Goal: Task Accomplishment & Management: Use online tool/utility

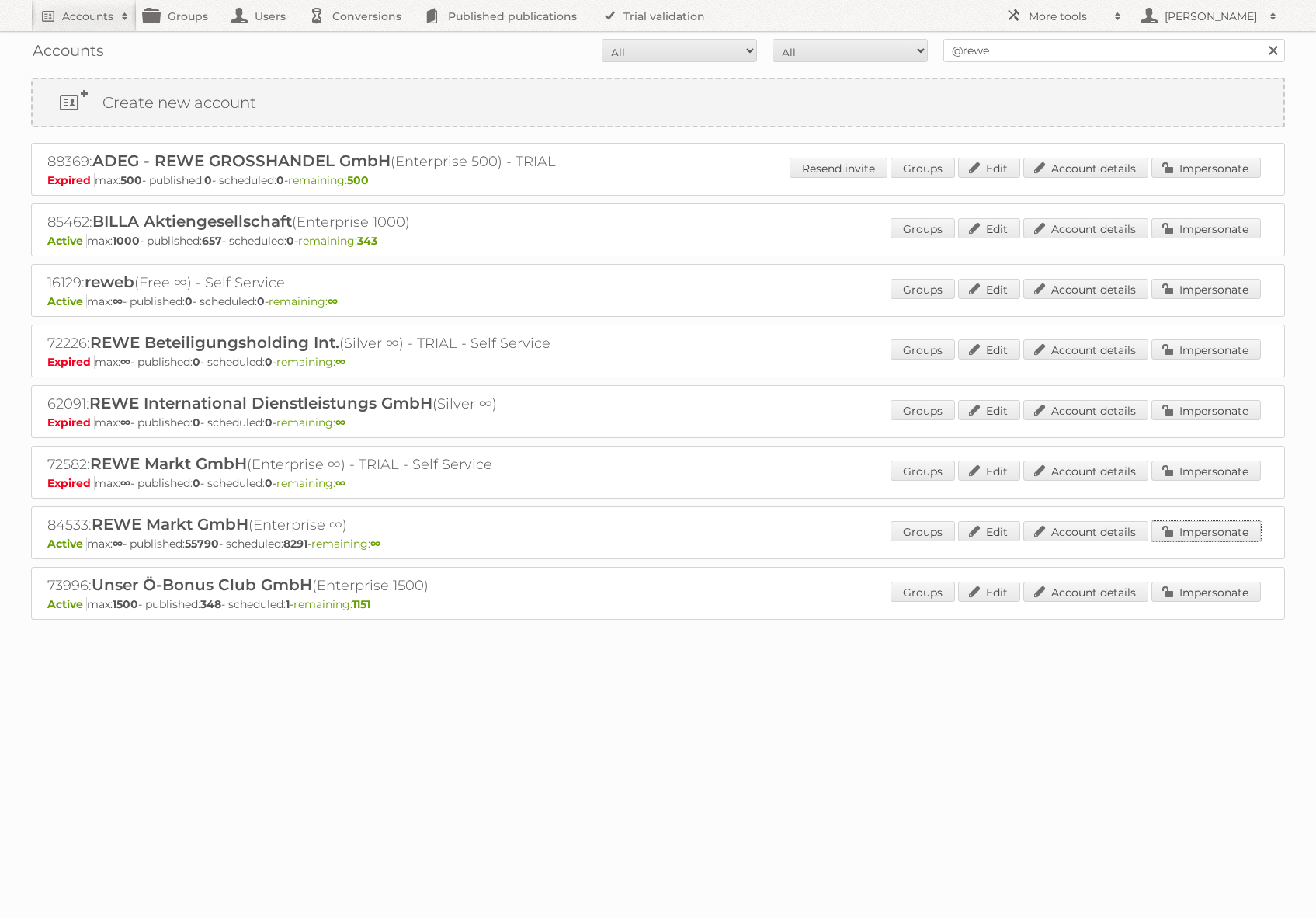
click at [1217, 535] on link "Impersonate" at bounding box center [1206, 531] width 109 height 20
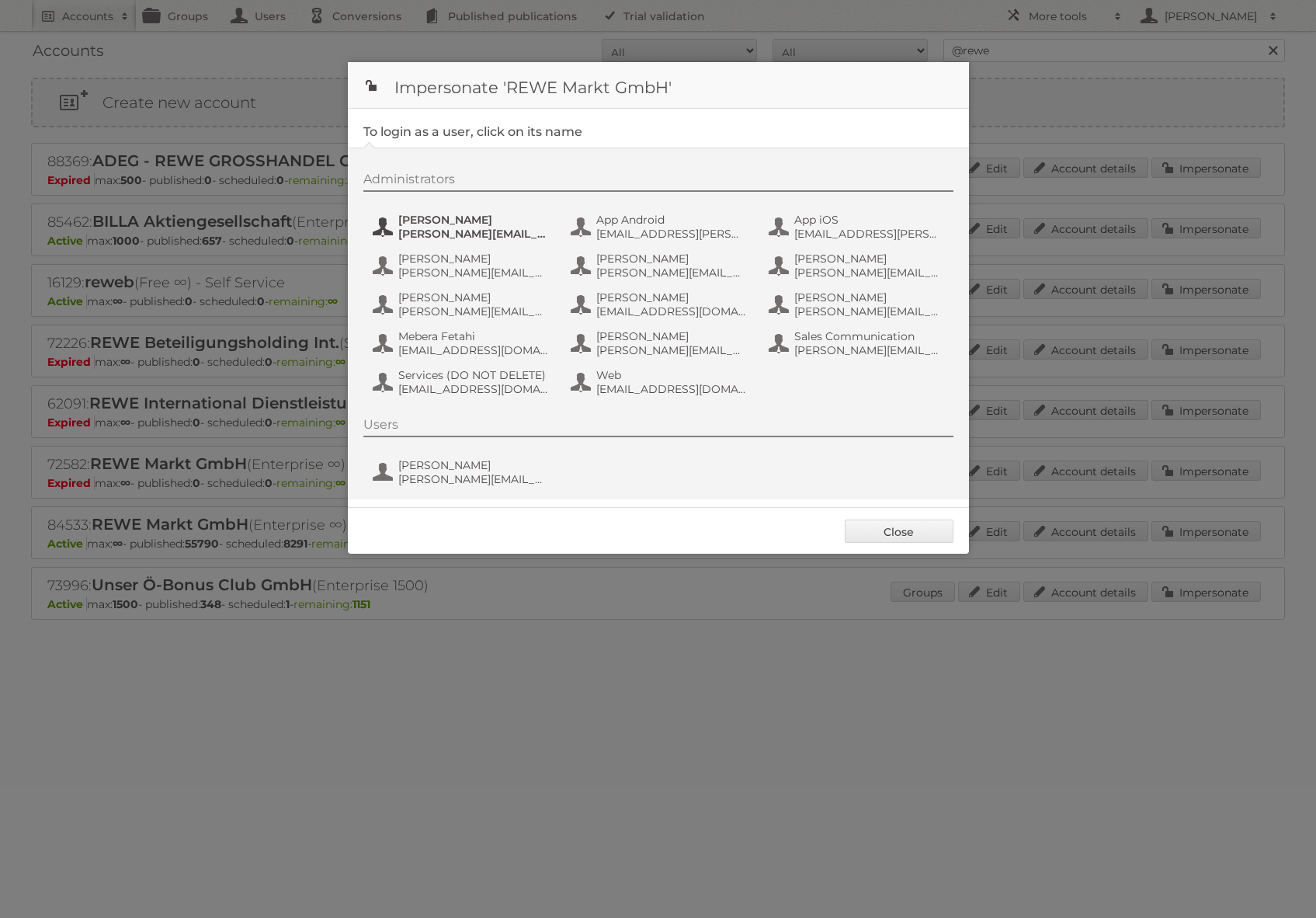
click at [511, 229] on span "alexandra.ramroth-bell@rewe-group.com" at bounding box center [473, 234] width 150 height 14
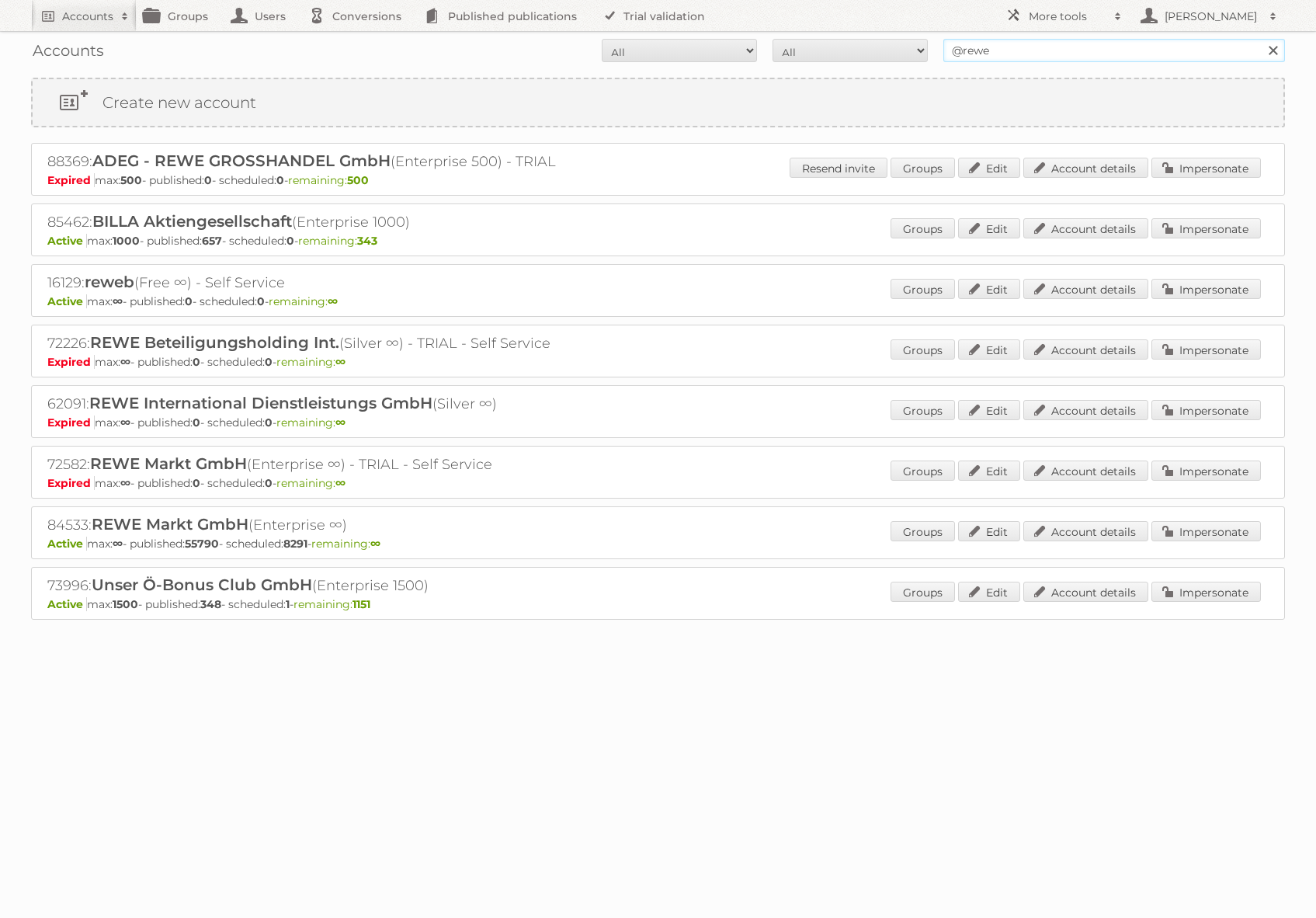
click at [992, 58] on input "@rewe" at bounding box center [1114, 51] width 341 height 23
type input "essentra comp"
click at [1261, 39] on input "Search" at bounding box center [1273, 51] width 23 height 23
click at [1003, 56] on input "@rewe" at bounding box center [1114, 51] width 341 height 23
type input "[PERSON_NAME]"
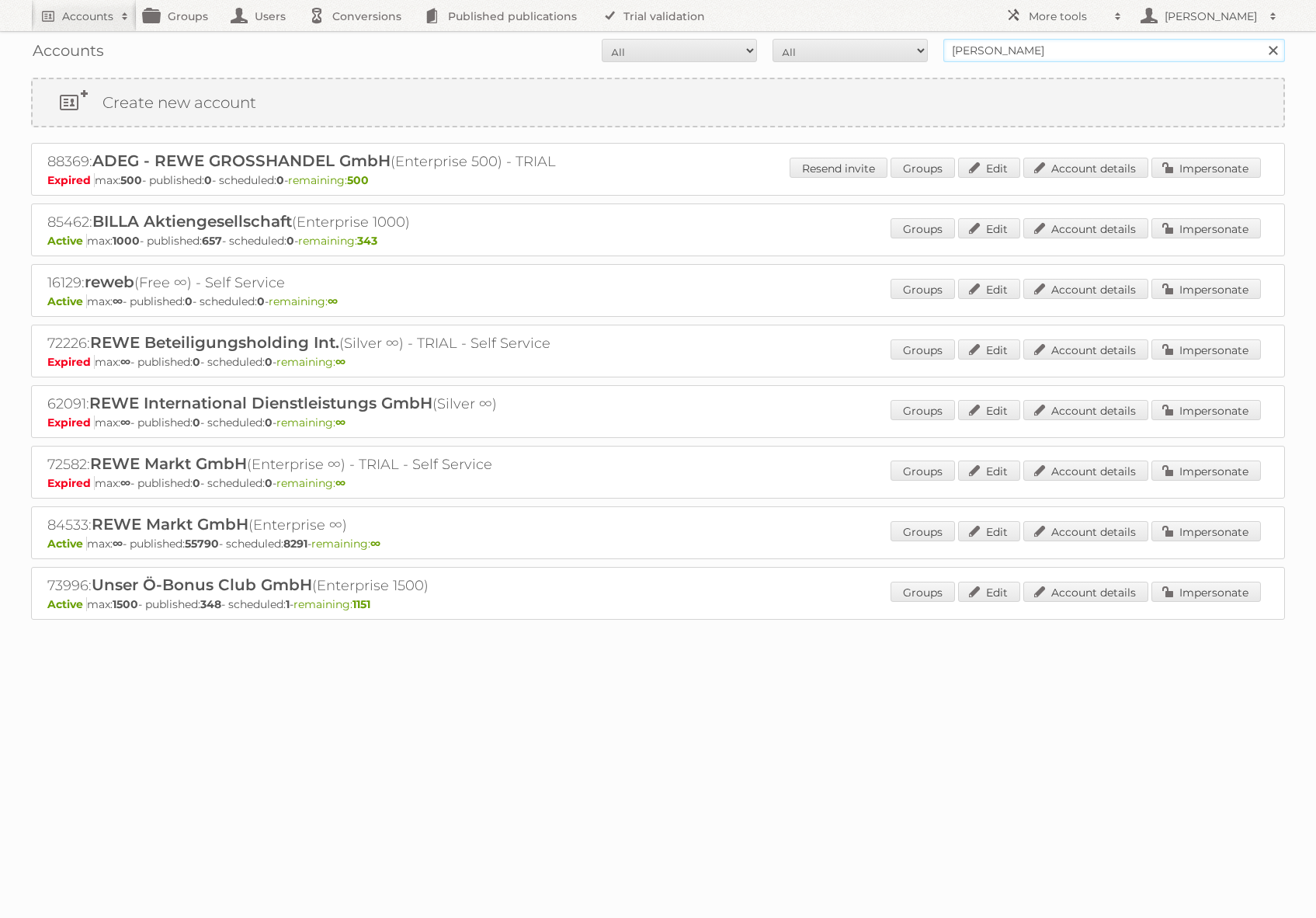
click at [1261, 39] on input "Search" at bounding box center [1273, 51] width 23 height 23
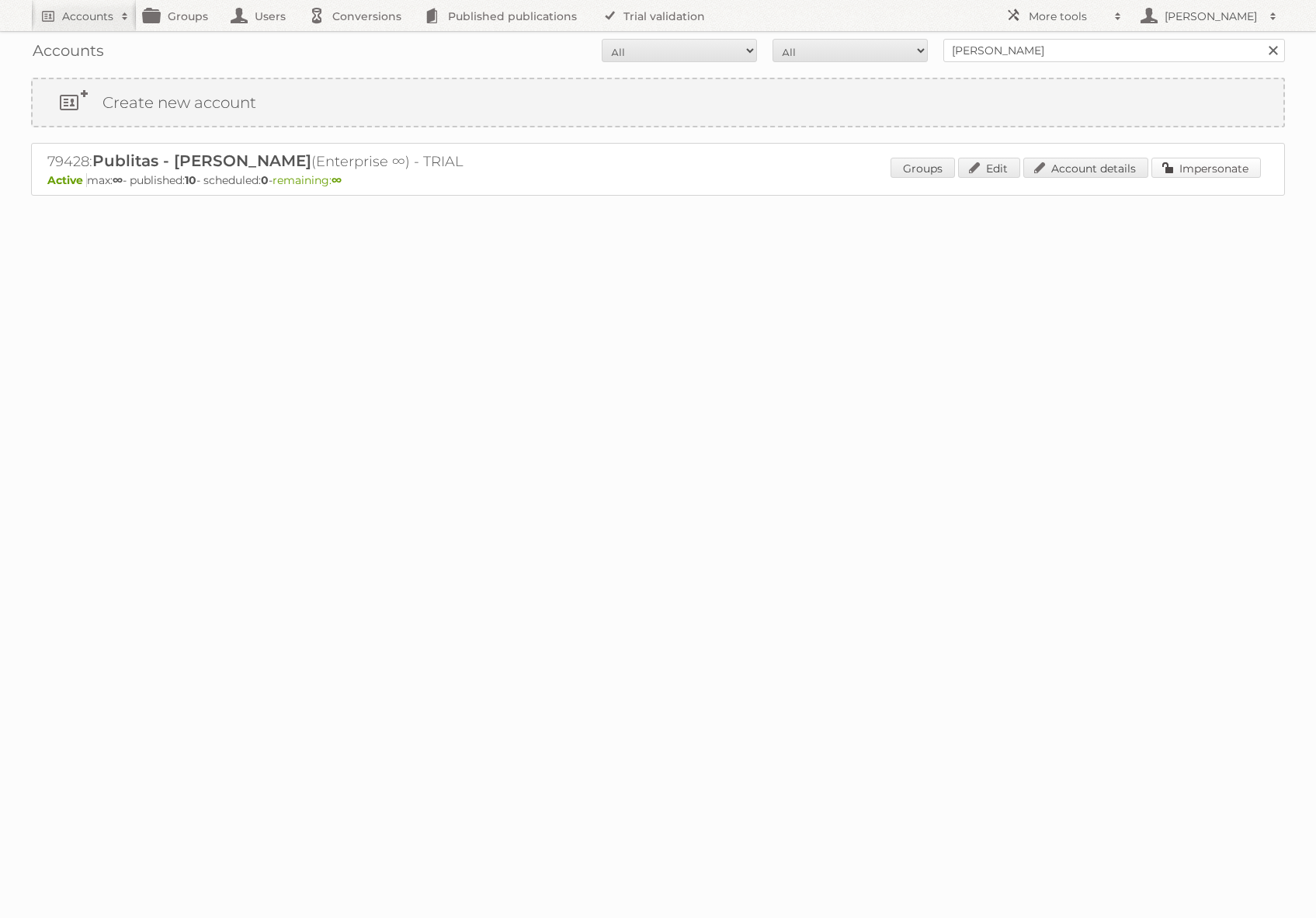
click at [1174, 171] on link "Impersonate" at bounding box center [1206, 168] width 109 height 20
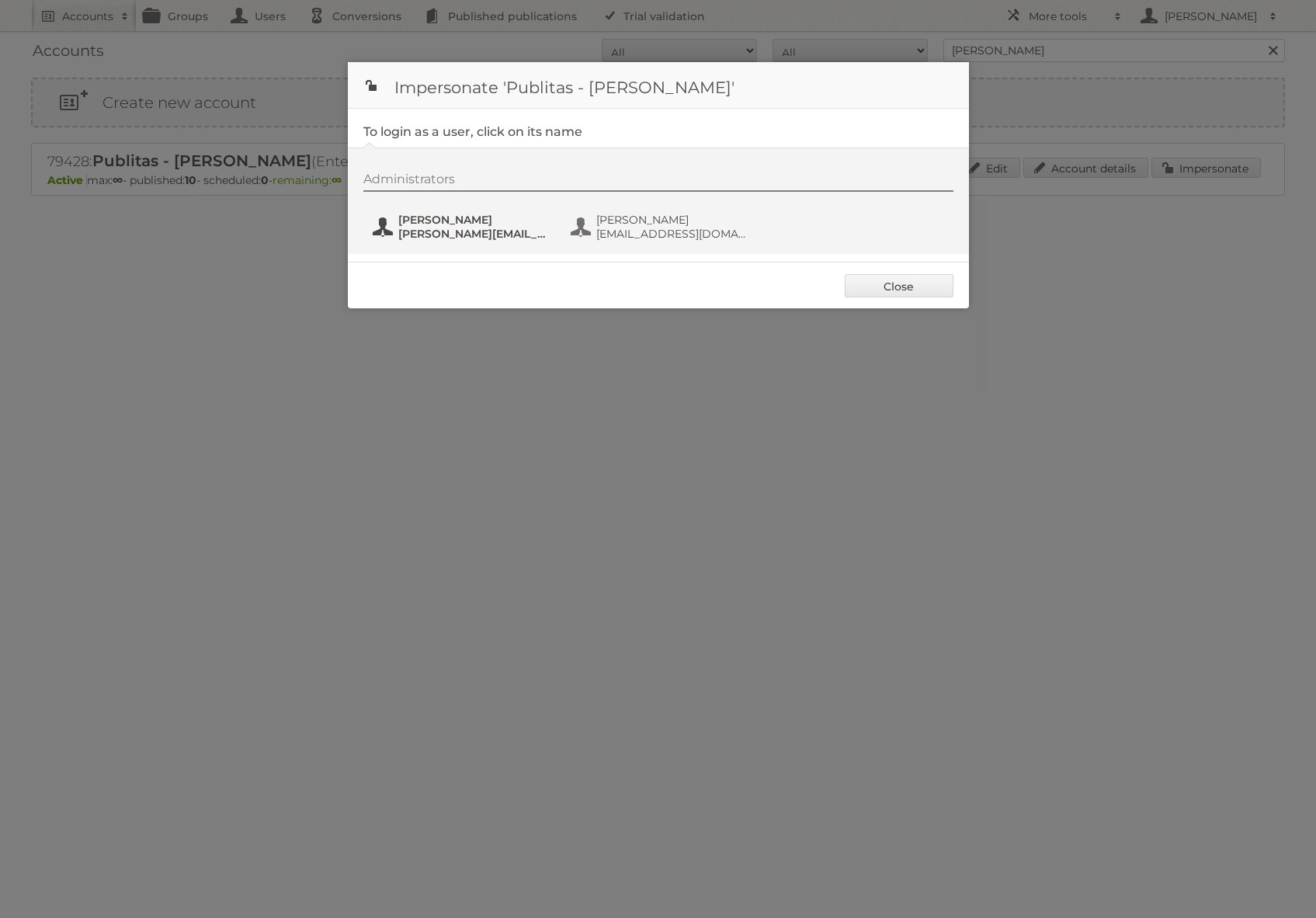
click at [473, 219] on span "[PERSON_NAME]" at bounding box center [473, 220] width 150 height 14
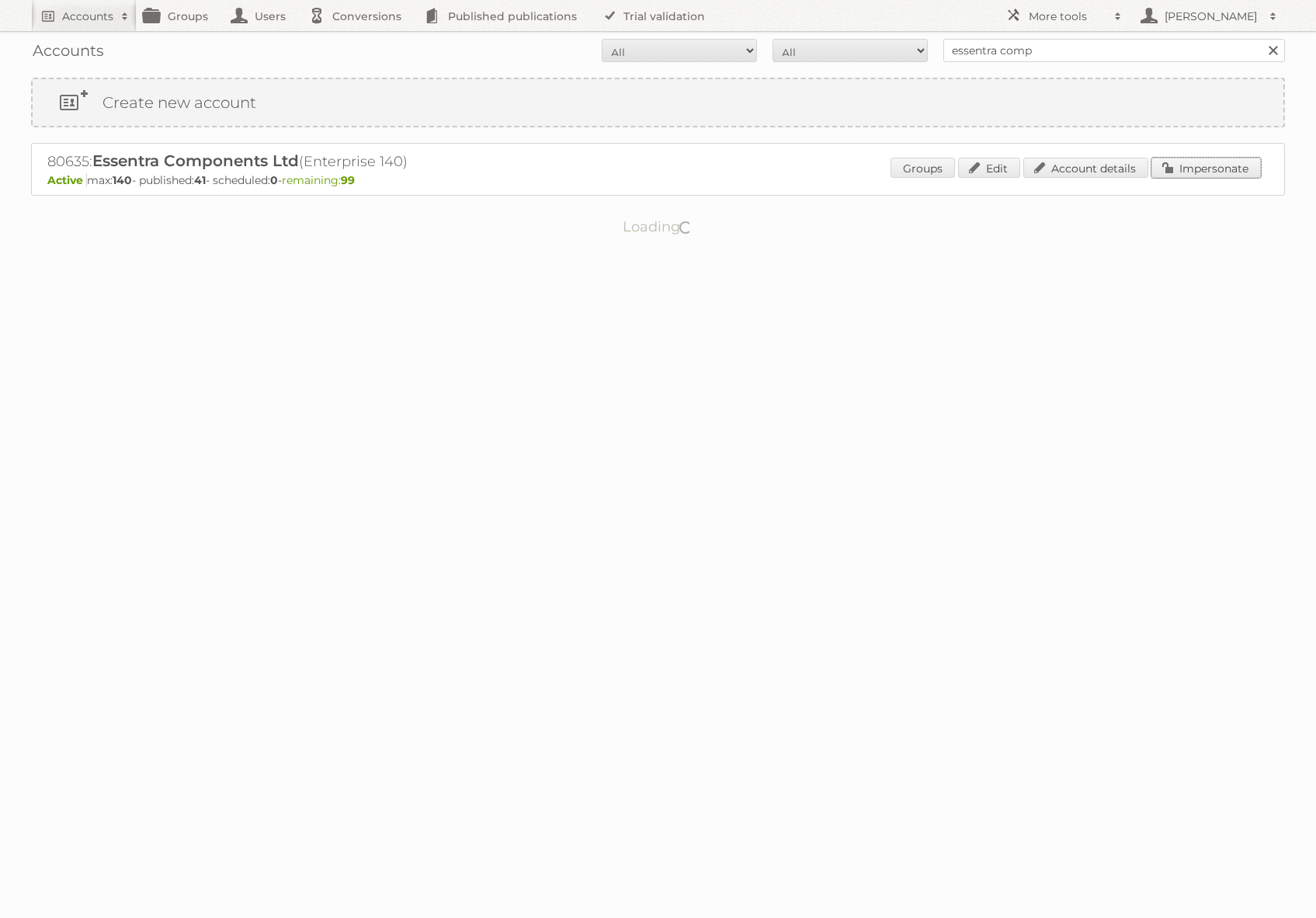
click at [1212, 170] on link "Impersonate" at bounding box center [1206, 168] width 109 height 20
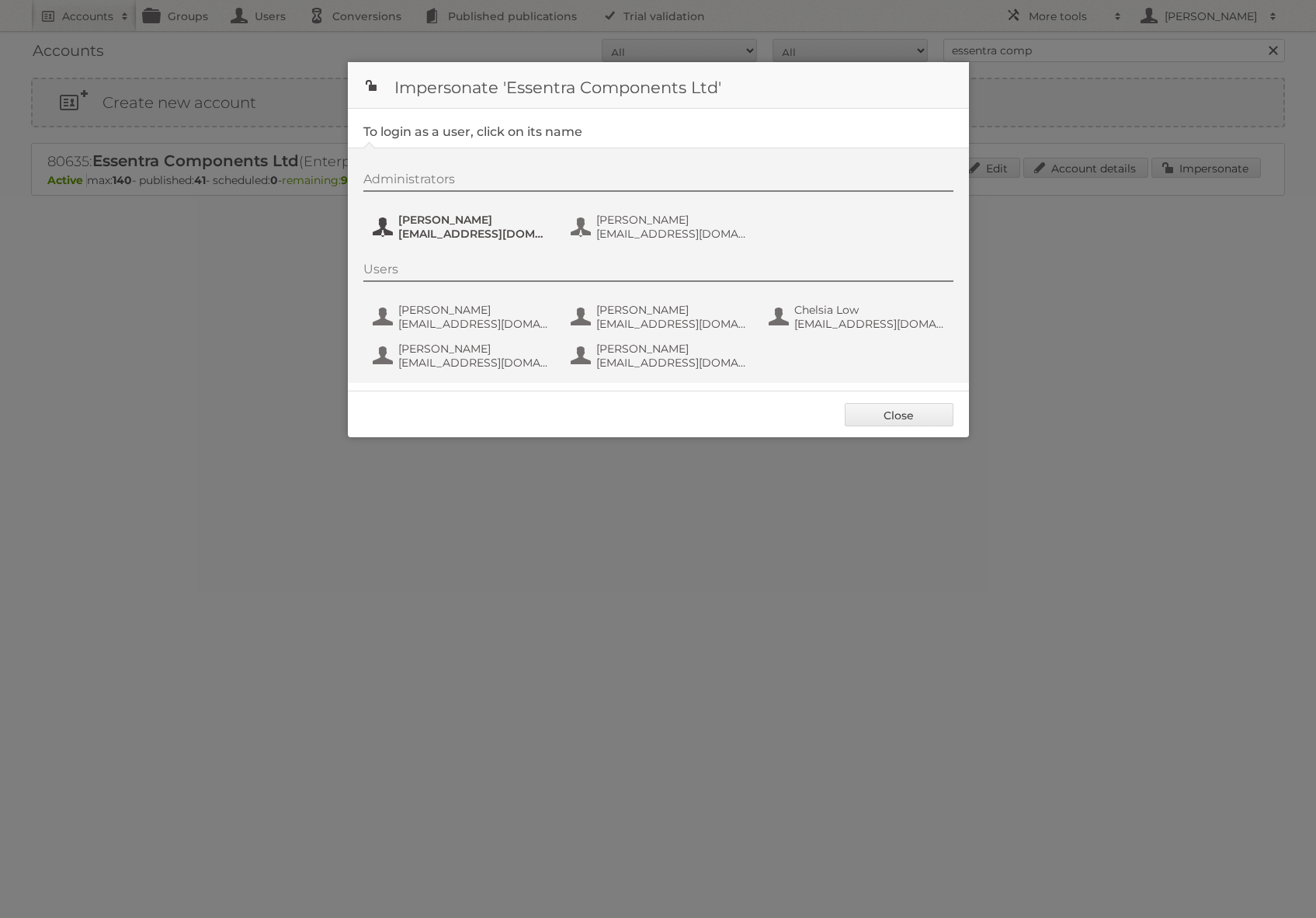
click at [483, 238] on span "ChristophMuehlenbeck@essentra.com" at bounding box center [473, 234] width 150 height 14
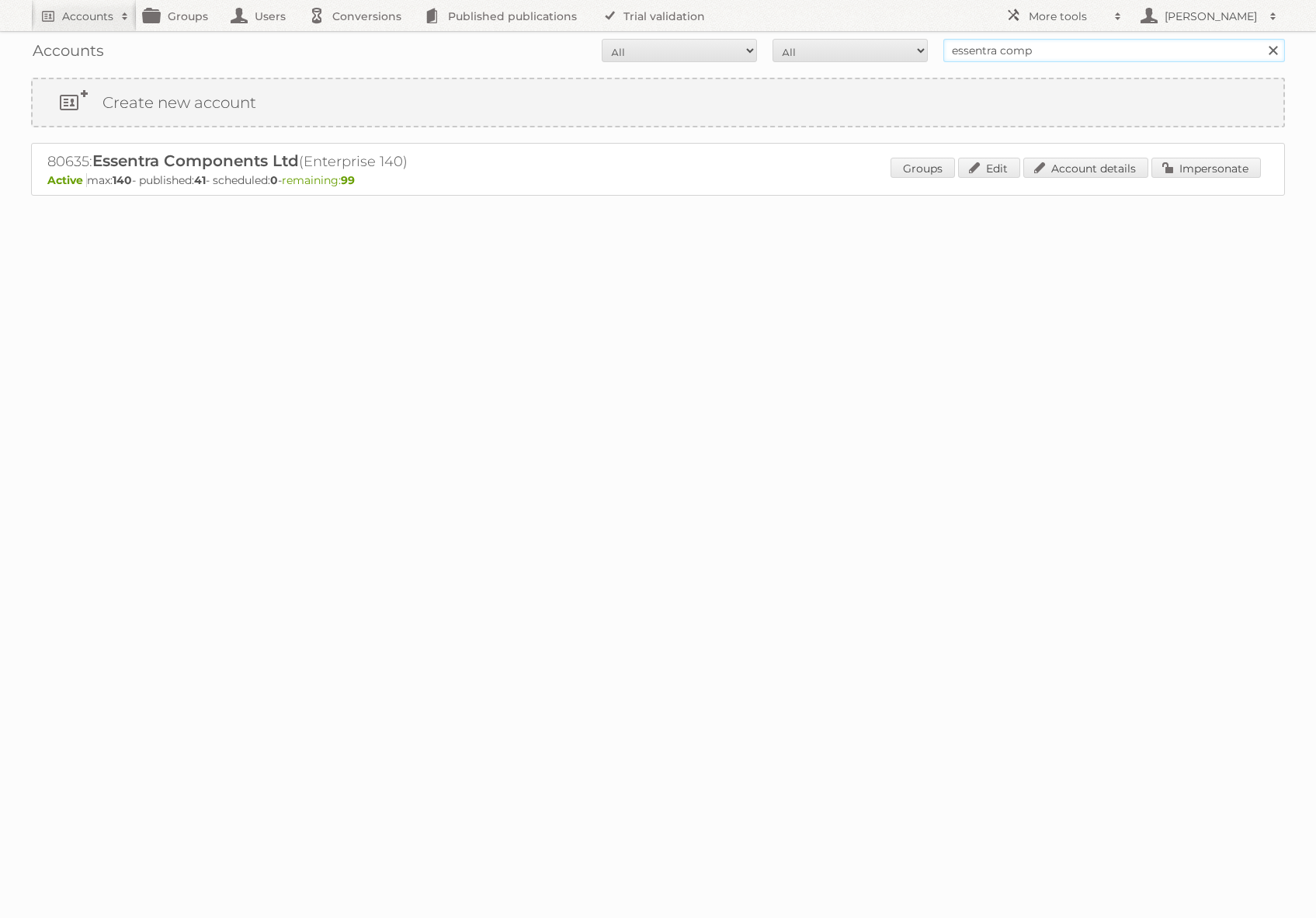
click at [1042, 58] on input "essentra comp" at bounding box center [1114, 51] width 341 height 23
type input "[PERSON_NAME]"
click at [1261, 39] on input "Search" at bounding box center [1273, 51] width 23 height 23
click at [1168, 163] on link "Impersonate" at bounding box center [1206, 168] width 109 height 20
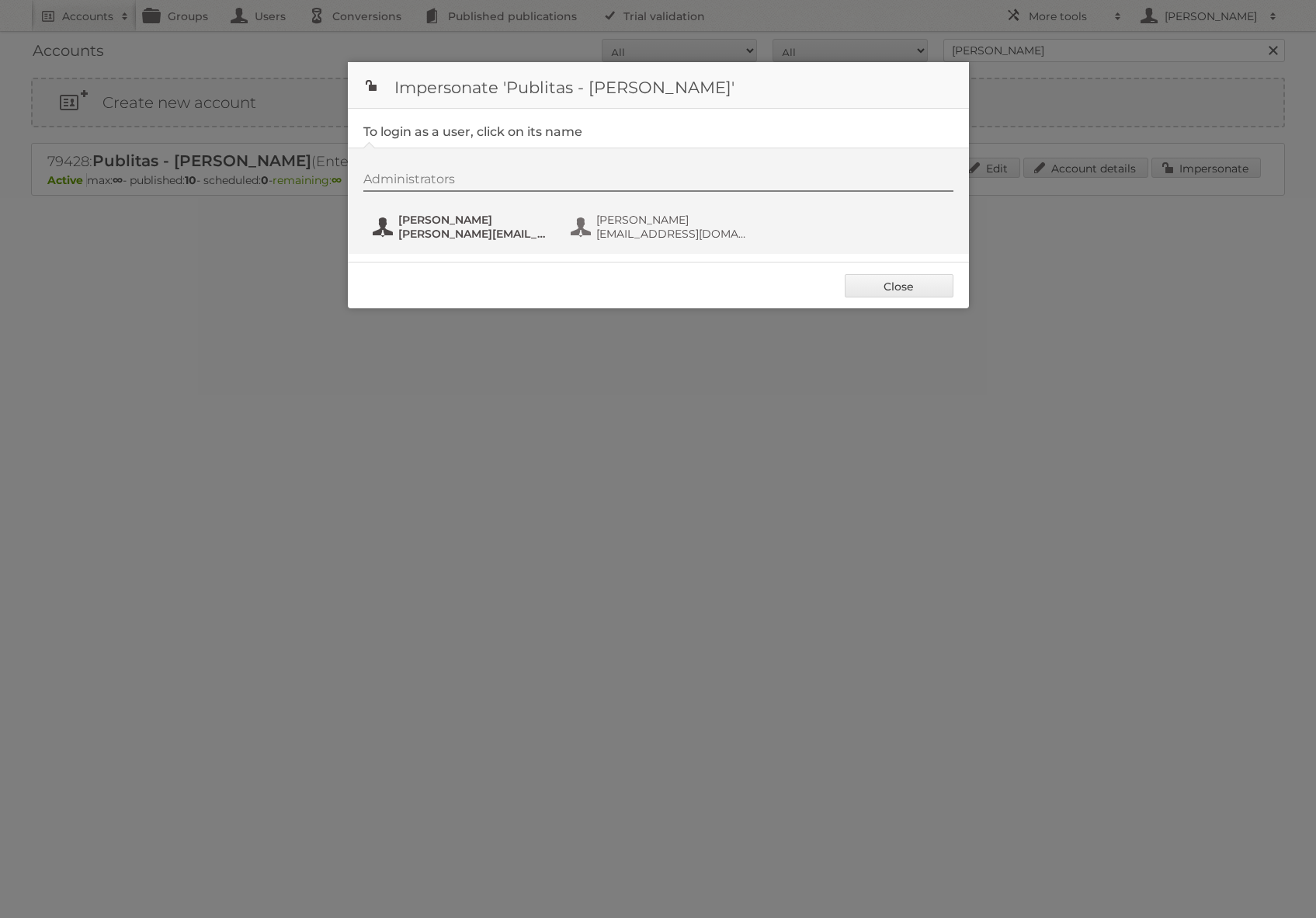
click at [494, 217] on span "[PERSON_NAME]" at bounding box center [473, 220] width 150 height 14
